Goal: Task Accomplishment & Management: Complete application form

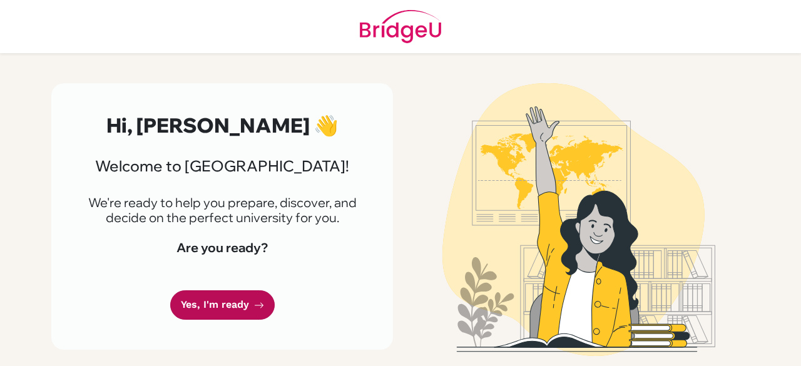
click at [198, 302] on link "Yes, I'm ready" at bounding box center [222, 305] width 105 height 29
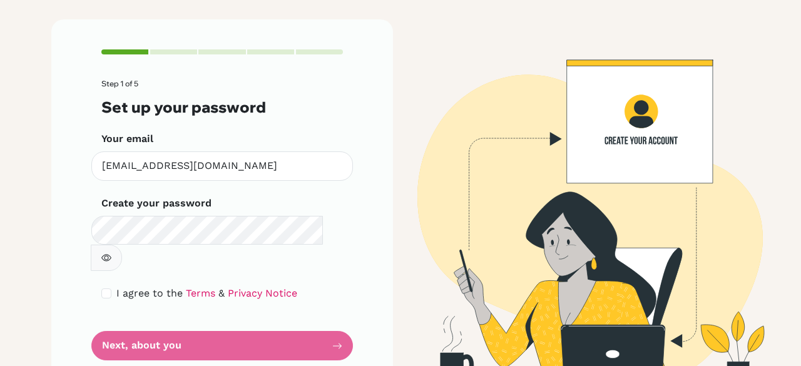
scroll to position [65, 0]
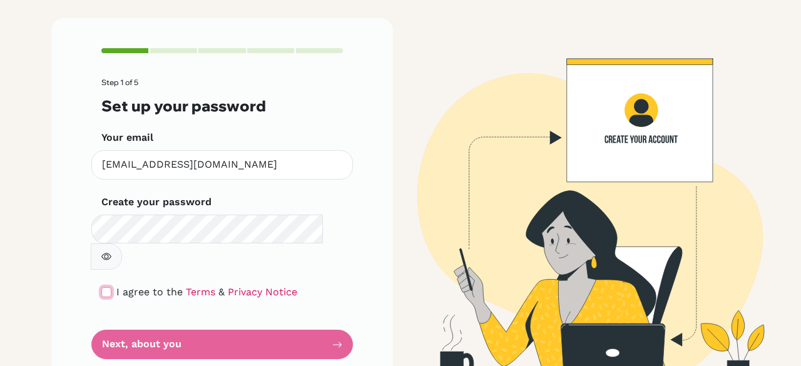
click at [106, 287] on input "checkbox" at bounding box center [106, 292] width 10 height 10
checkbox input "true"
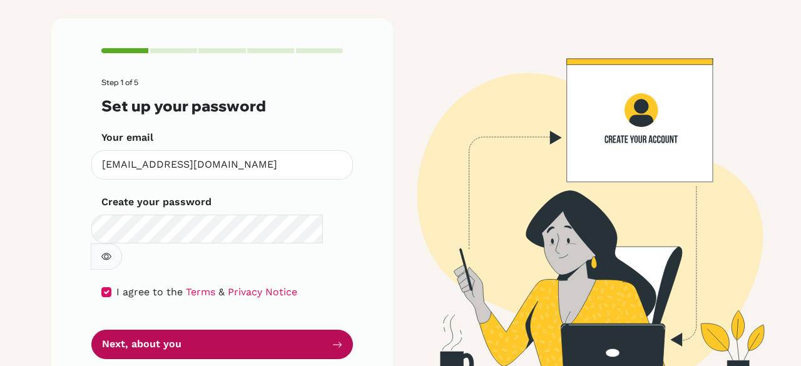
click at [153, 330] on button "Next, about you" at bounding box center [222, 344] width 262 height 29
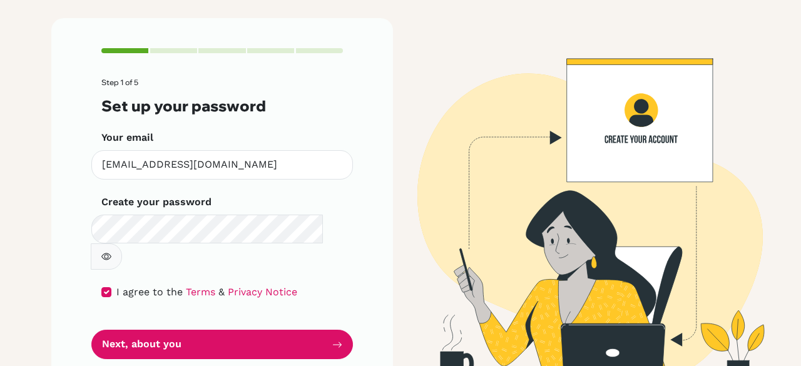
scroll to position [0, 0]
